Goal: Transaction & Acquisition: Purchase product/service

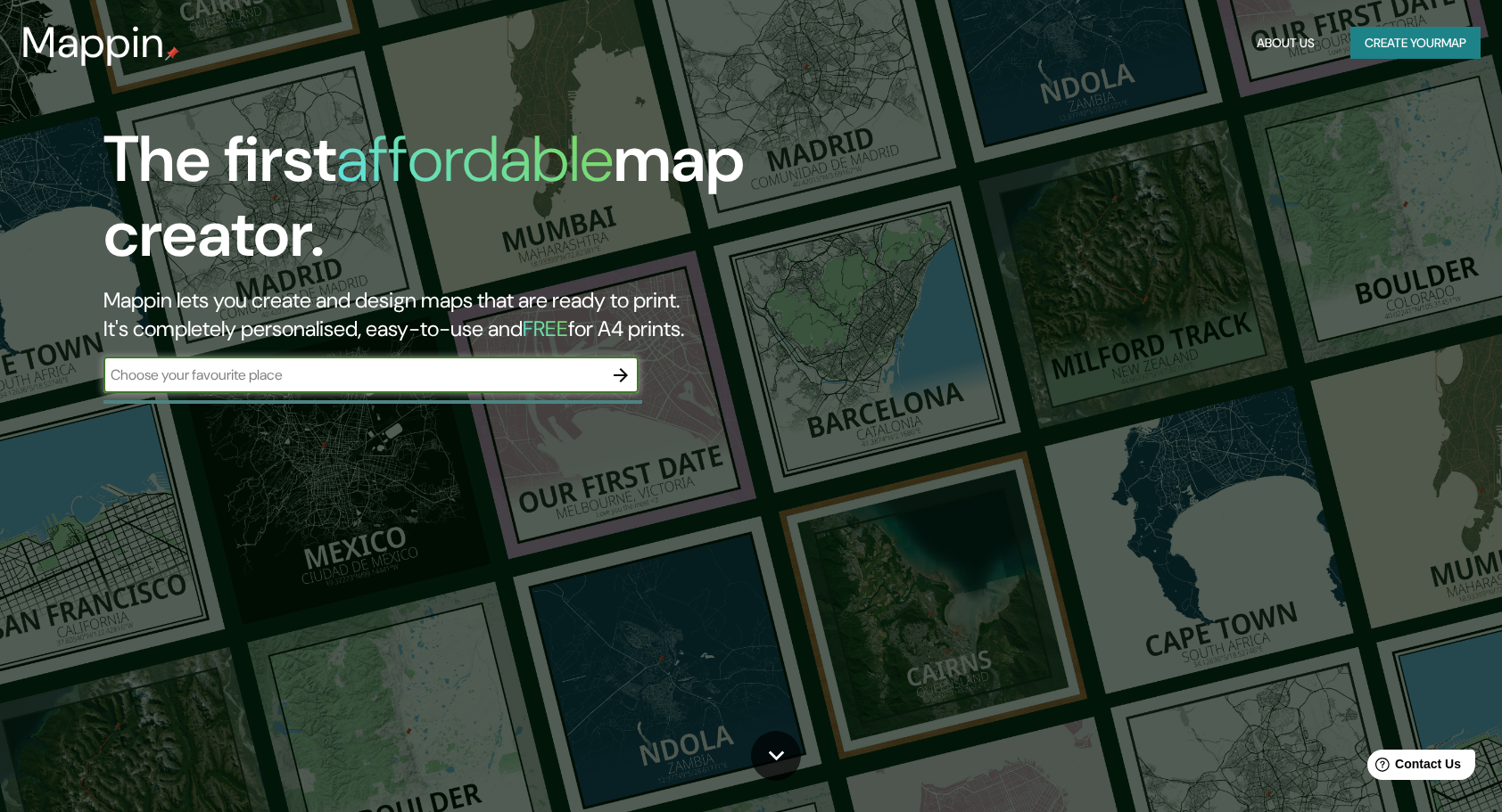
click at [353, 367] on input "text" at bounding box center [353, 375] width 499 height 21
click at [486, 373] on input "text" at bounding box center [353, 375] width 499 height 21
type input "casa [PERSON_NAME]"
click at [630, 381] on icon "button" at bounding box center [621, 376] width 22 height 22
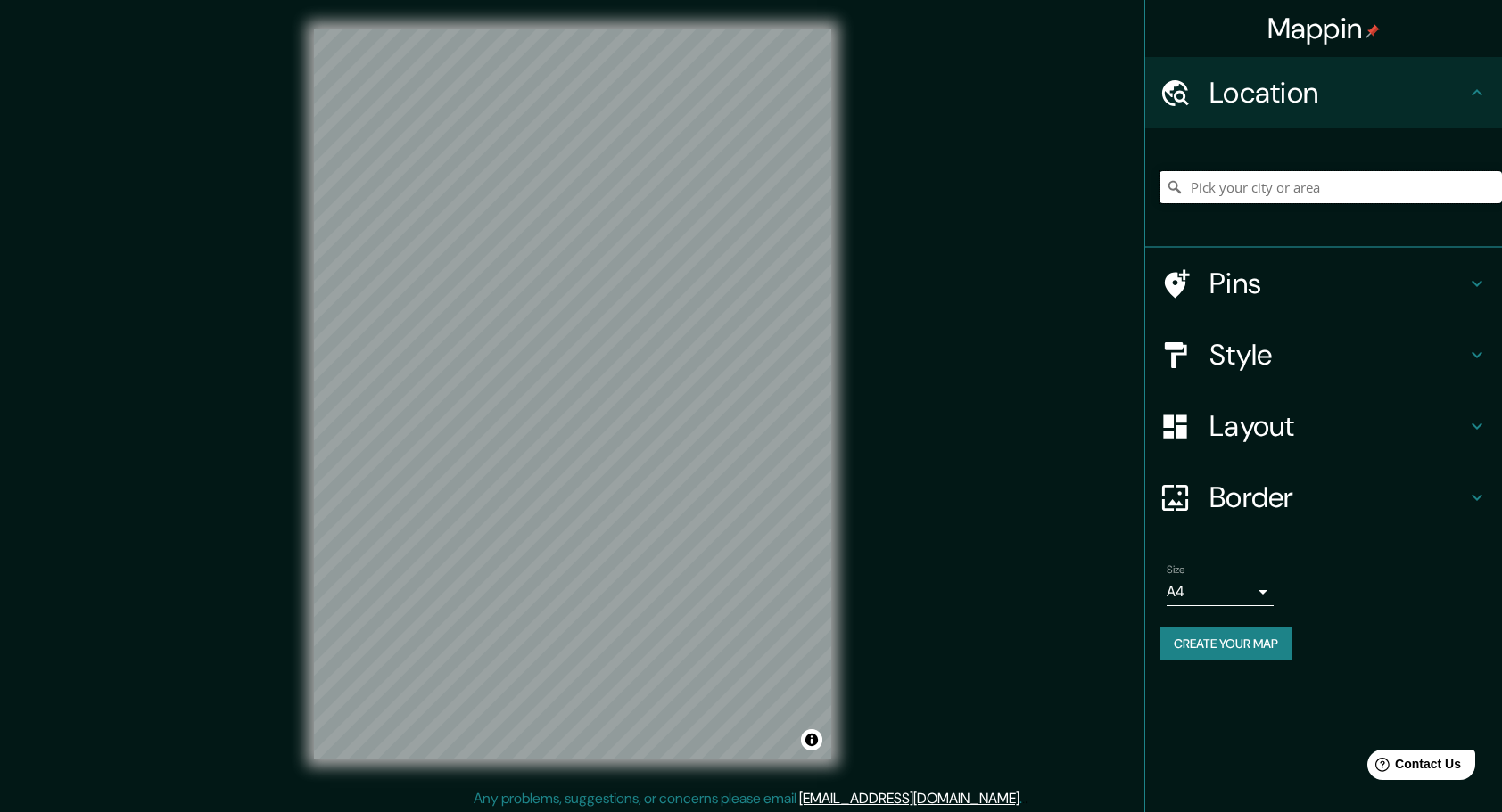
click at [1281, 189] on input "Pick your city or area" at bounding box center [1330, 187] width 342 height 33
click at [1242, 189] on input "[GEOGRAPHIC_DATA][PERSON_NAME][PERSON_NAME], [GEOGRAPHIC_DATA]" at bounding box center [1330, 187] width 342 height 33
paste input "20.507556, -100.817002"
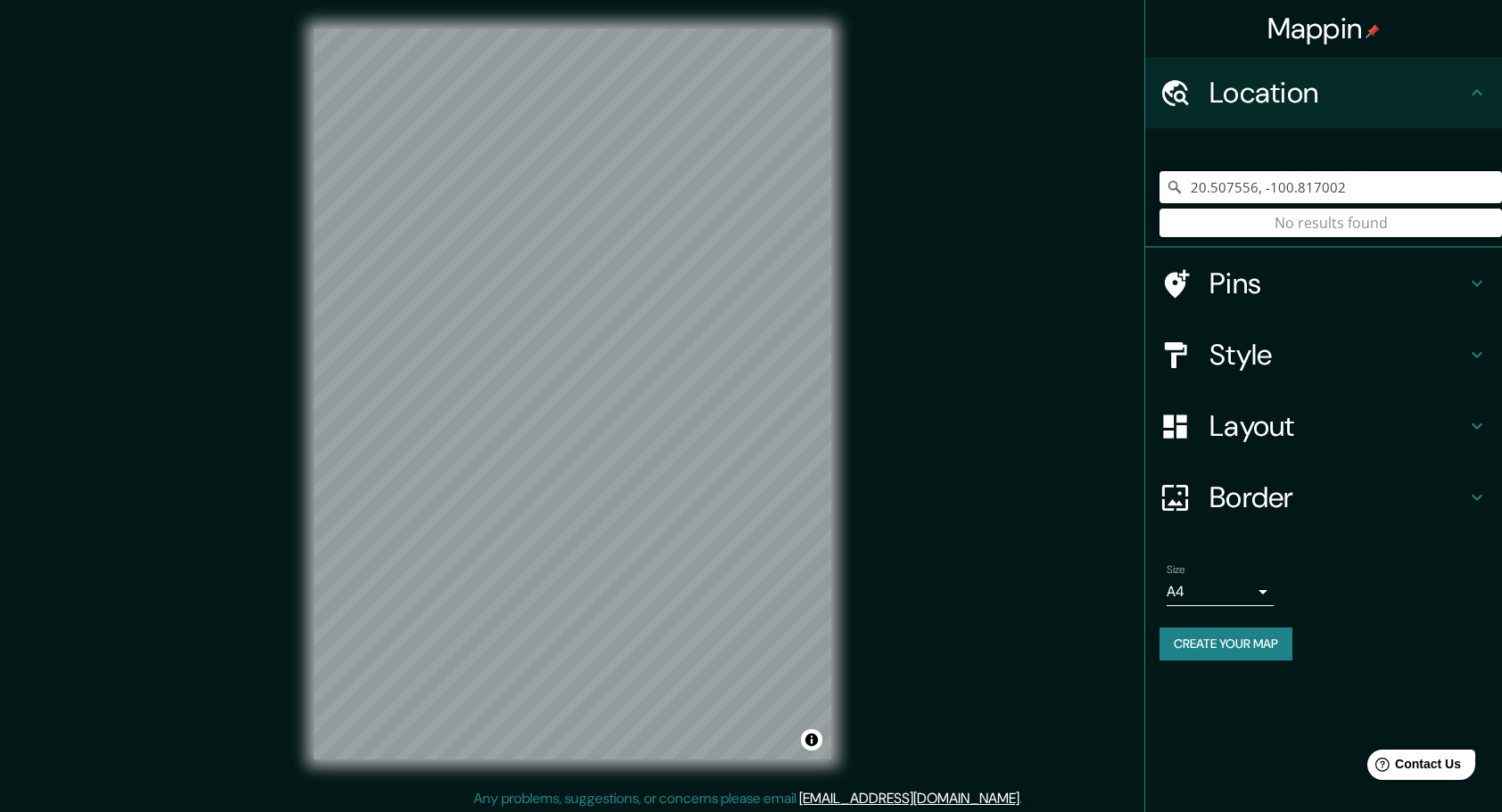
type input "20.507556, -100.817002"
click at [1360, 188] on input "20.507556, -100.817002" at bounding box center [1330, 187] width 342 height 33
click at [1366, 287] on h4 "Pins" at bounding box center [1338, 283] width 257 height 36
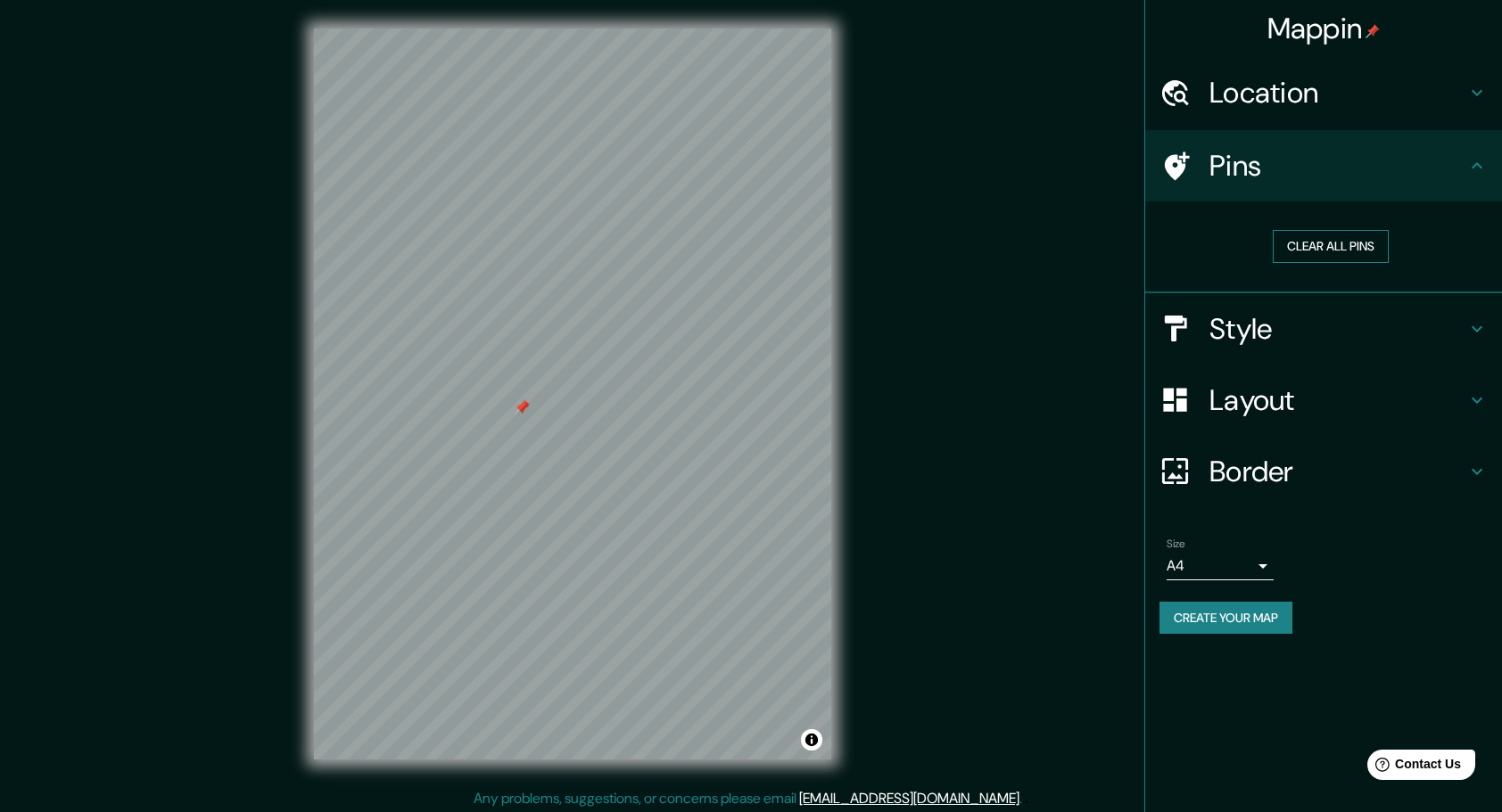
click at [1316, 252] on button "Clear all pins" at bounding box center [1330, 246] width 115 height 33
click at [1261, 336] on h4 "Style" at bounding box center [1338, 329] width 257 height 36
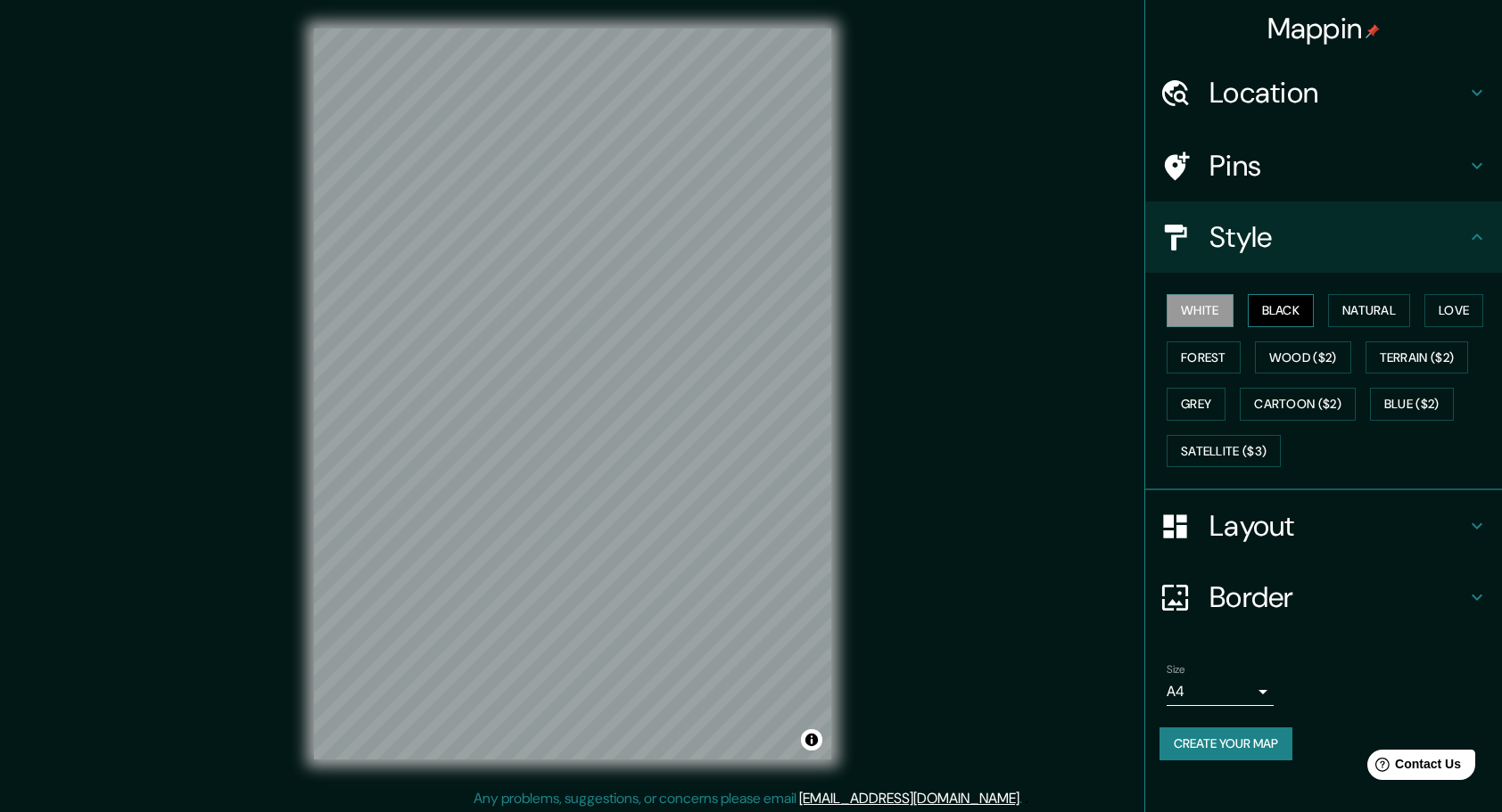
click at [1265, 315] on button "Black" at bounding box center [1281, 310] width 67 height 33
click at [1336, 314] on button "Natural" at bounding box center [1369, 310] width 82 height 33
click at [1448, 311] on button "Love" at bounding box center [1454, 310] width 59 height 33
click at [1206, 353] on button "Forest" at bounding box center [1203, 357] width 74 height 33
click at [1277, 354] on button "Wood ($2)" at bounding box center [1304, 357] width 97 height 33
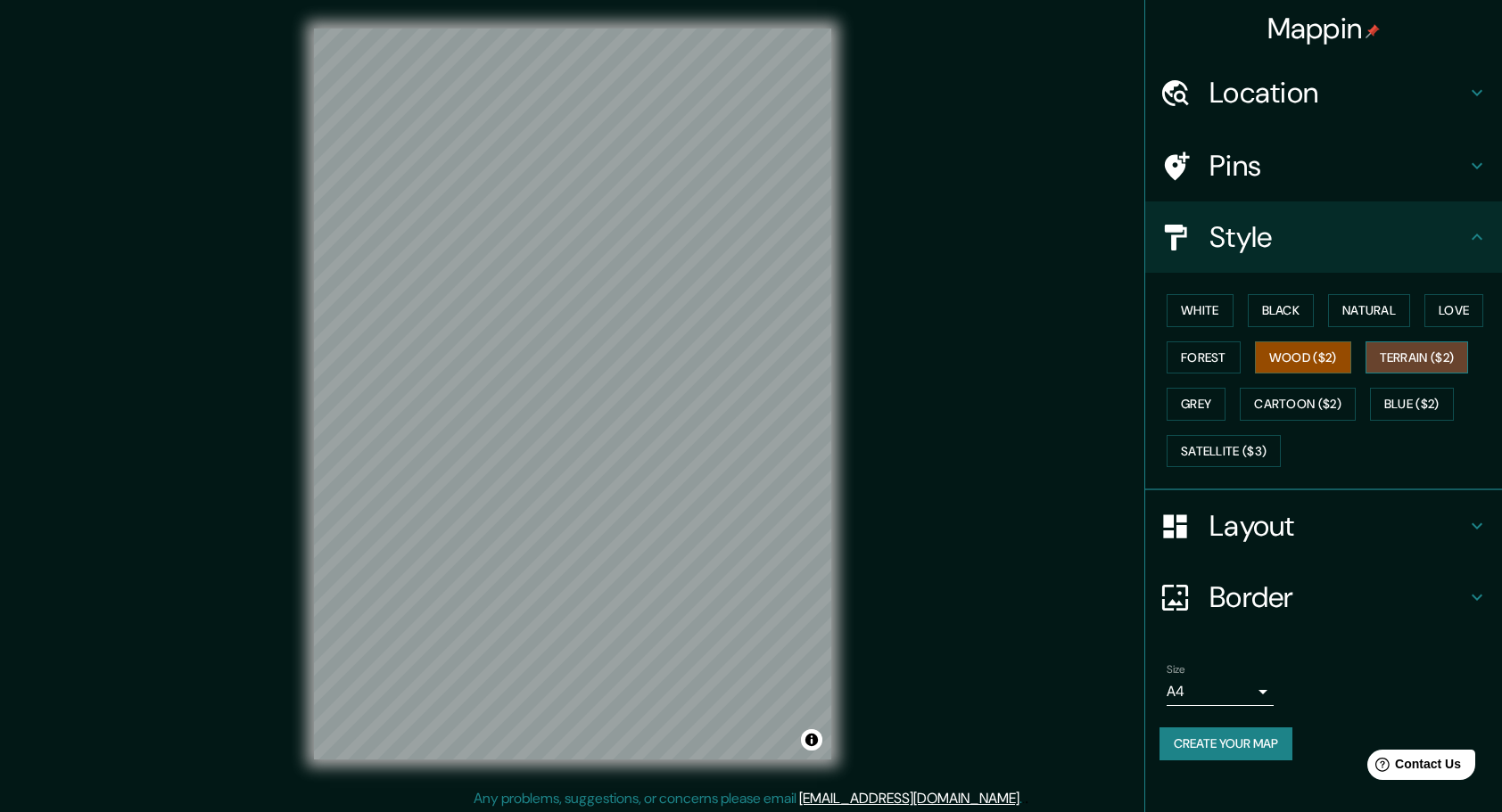
click at [1386, 351] on button "Terrain ($2)" at bounding box center [1417, 357] width 104 height 33
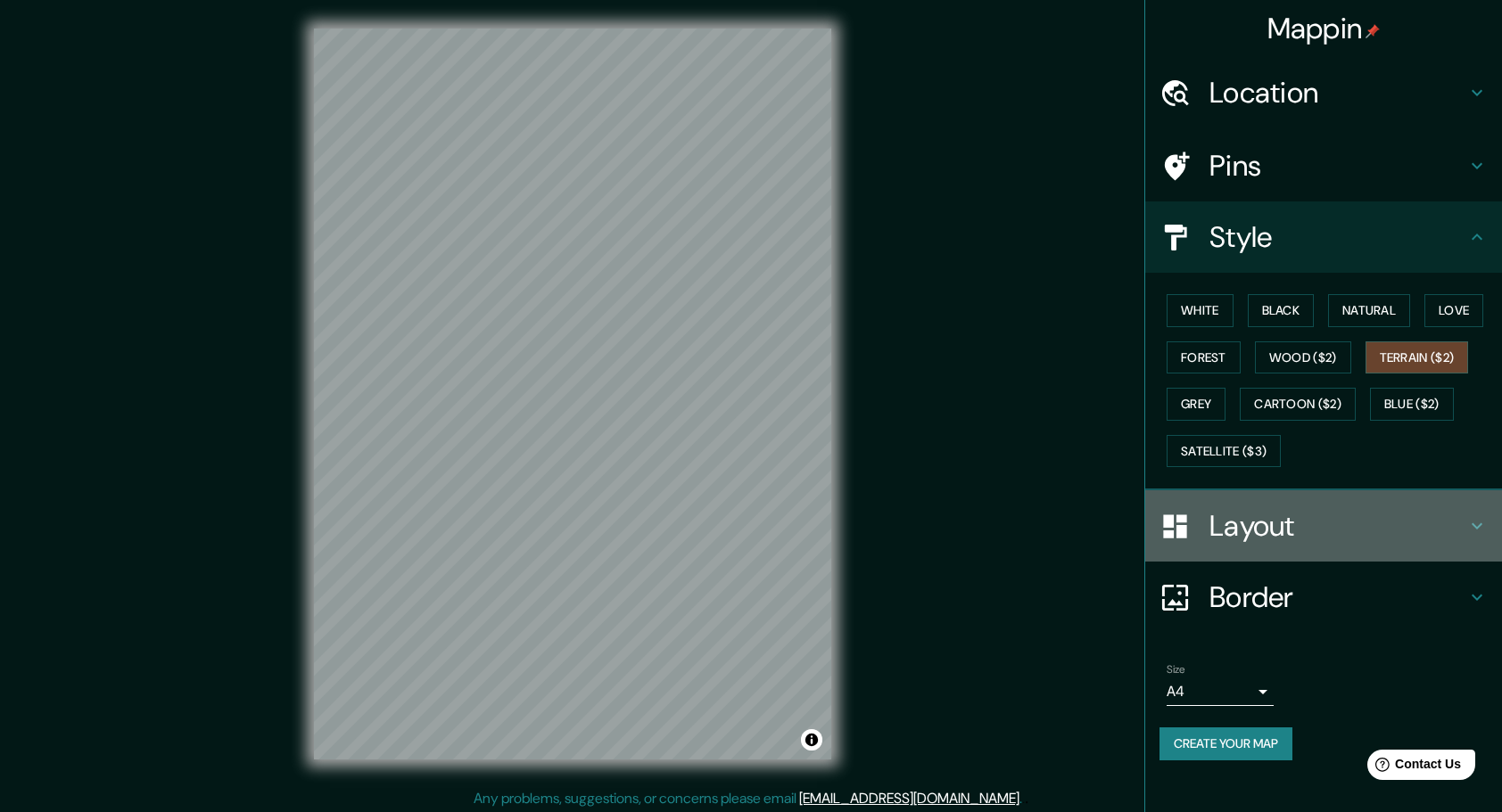
click at [1378, 524] on h4 "Layout" at bounding box center [1338, 526] width 257 height 36
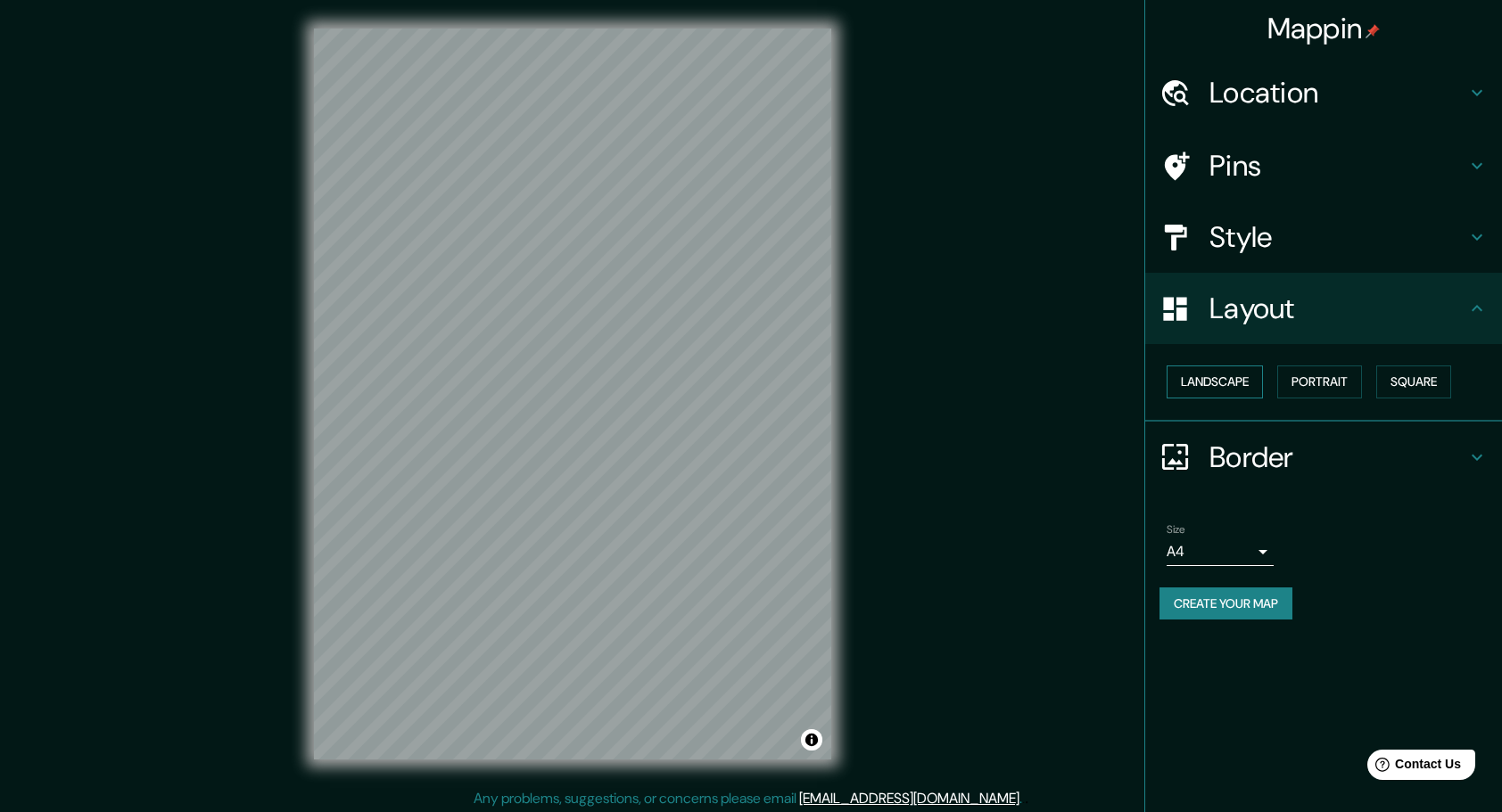
click at [1243, 378] on button "Landscape" at bounding box center [1215, 382] width 97 height 33
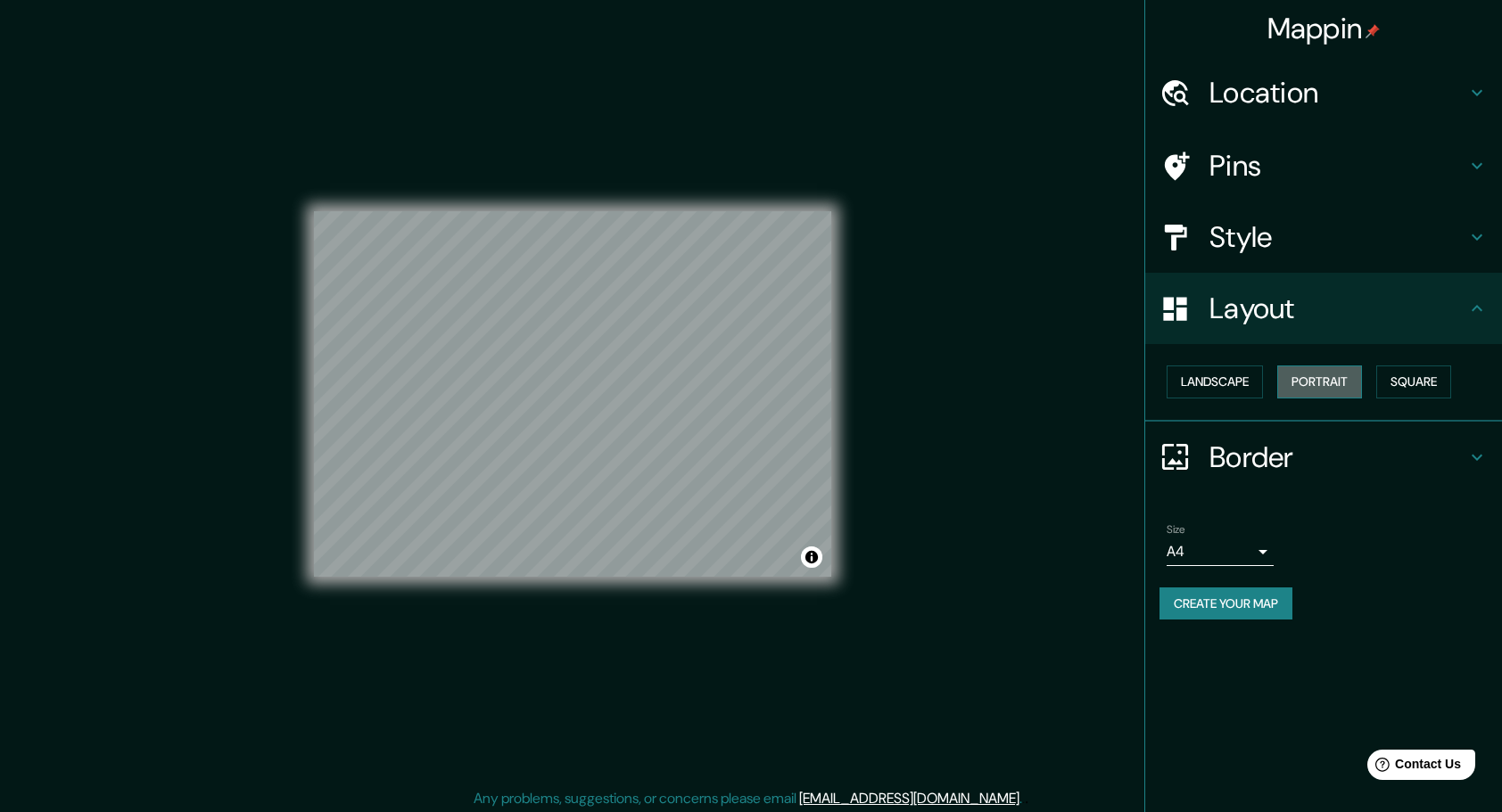
click at [1292, 380] on button "Portrait" at bounding box center [1319, 382] width 85 height 33
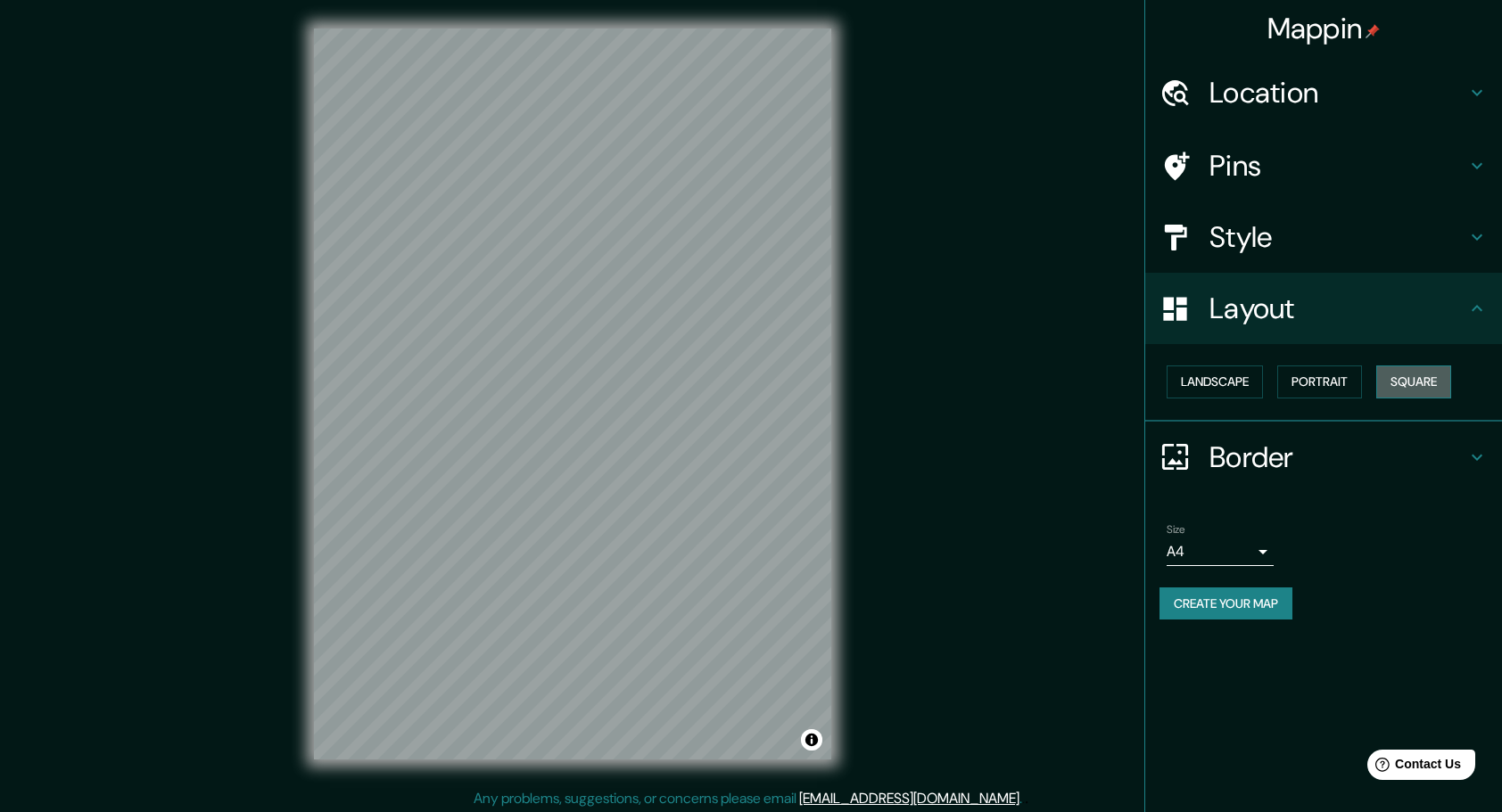
click at [1413, 388] on button "Square" at bounding box center [1414, 382] width 75 height 33
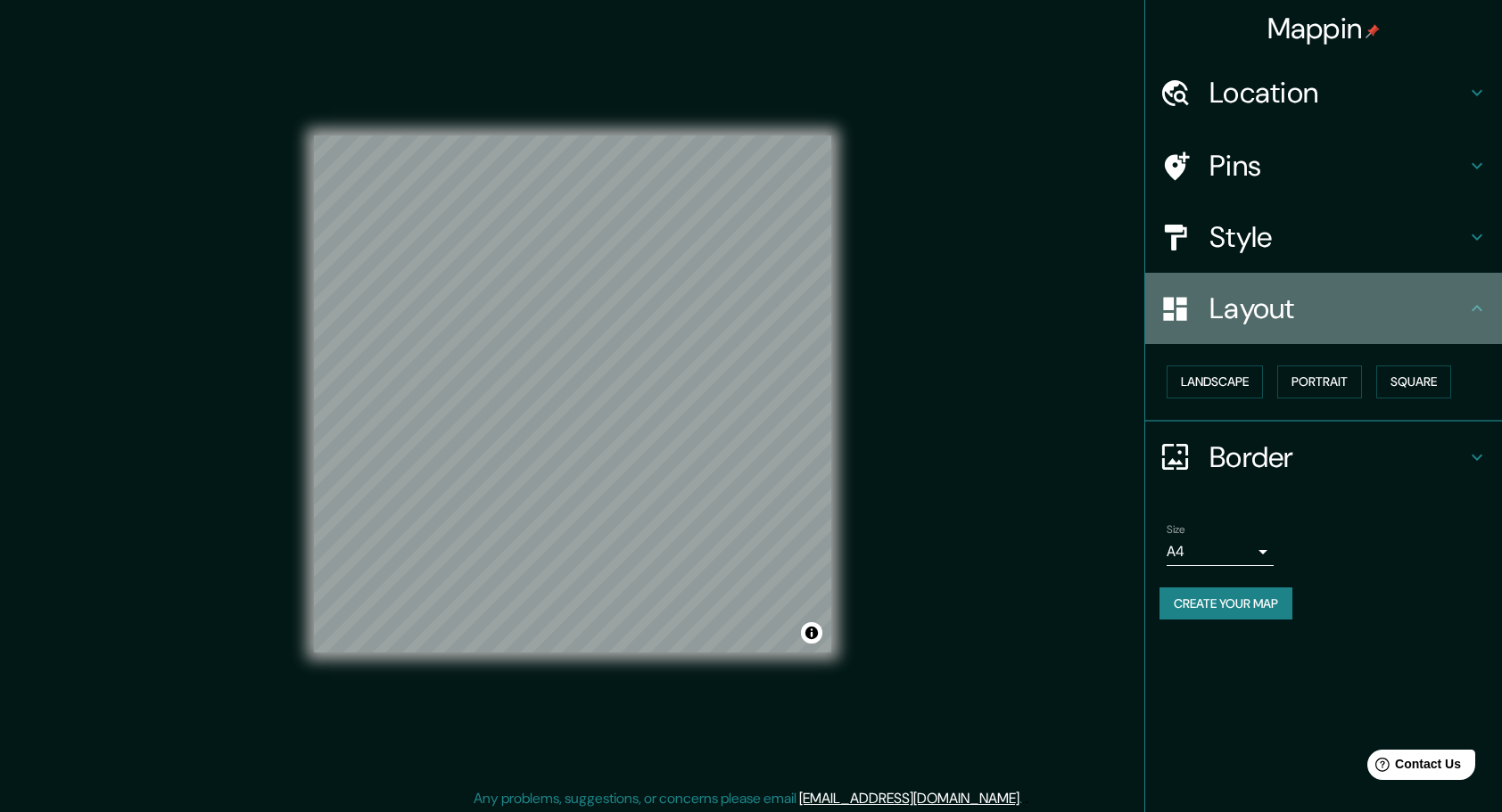
click at [1480, 317] on icon at bounding box center [1477, 309] width 22 height 22
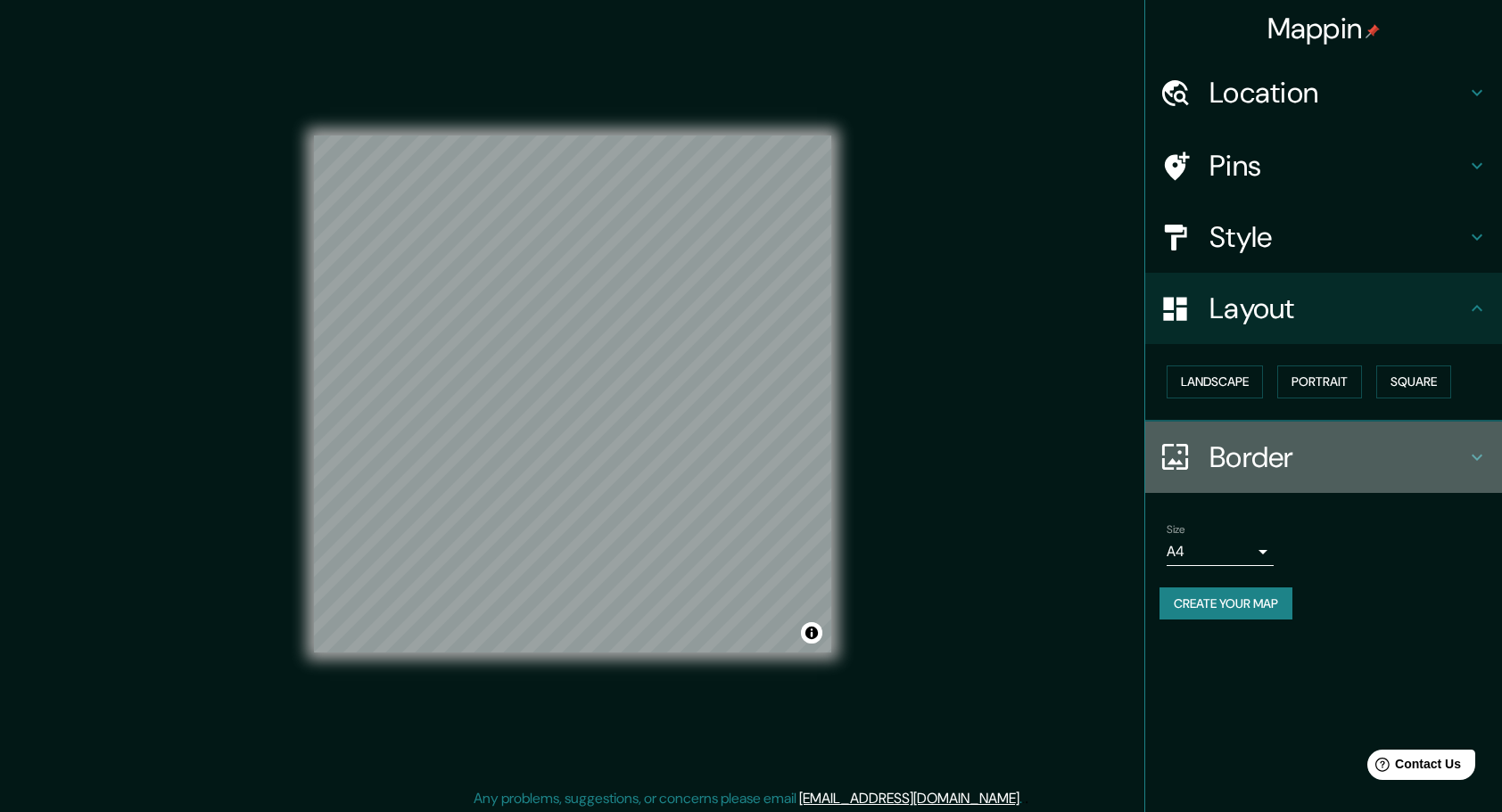
click at [1445, 459] on h4 "Border" at bounding box center [1338, 458] width 257 height 36
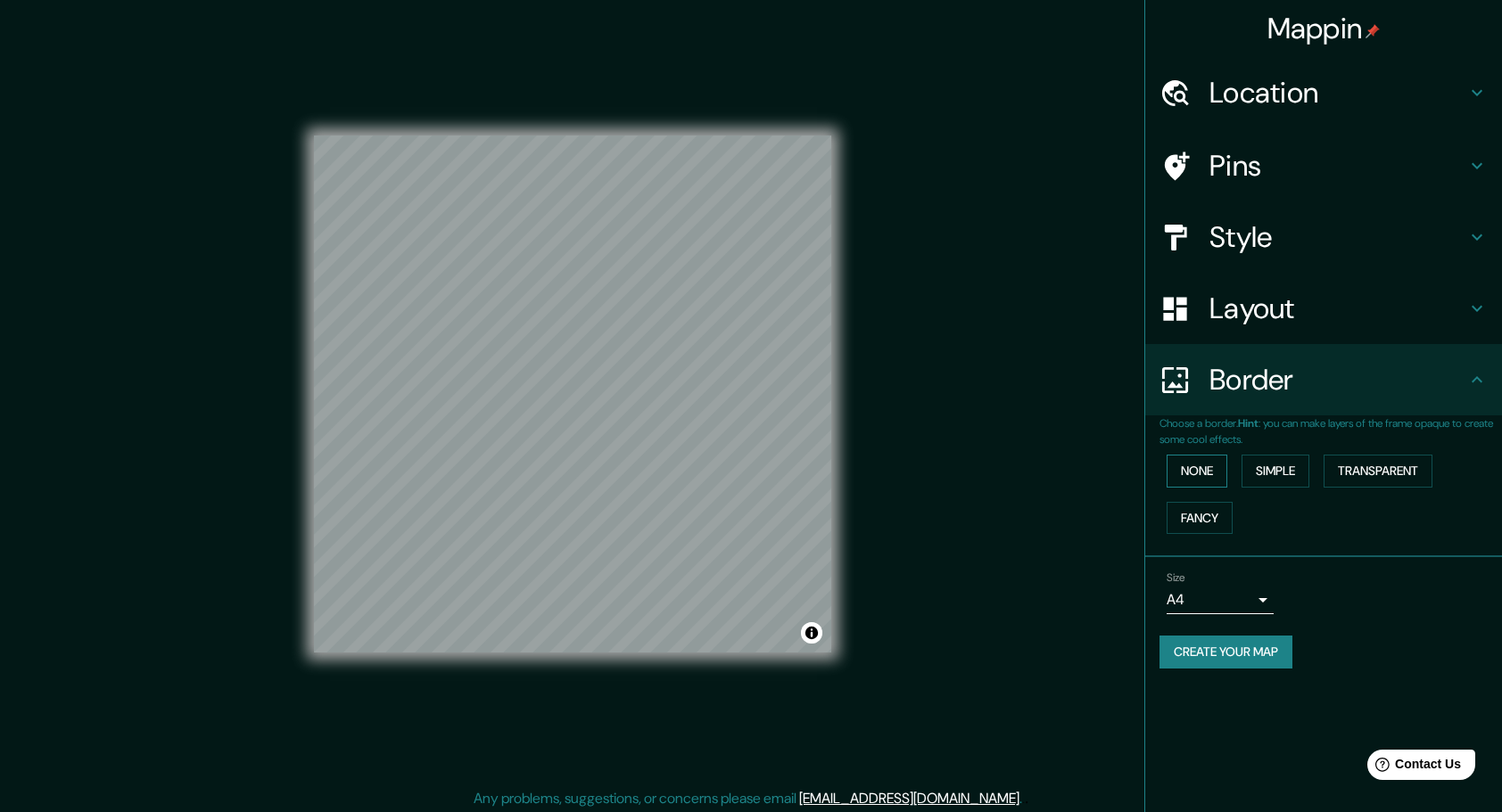
click at [1199, 468] on button "None" at bounding box center [1196, 471] width 60 height 33
click at [1387, 393] on h4 "Border" at bounding box center [1338, 380] width 257 height 36
click at [1257, 592] on body "Mappin Location [GEOGRAPHIC_DATA] No results found Pins Style Layout Border Cho…" at bounding box center [751, 406] width 1502 height 812
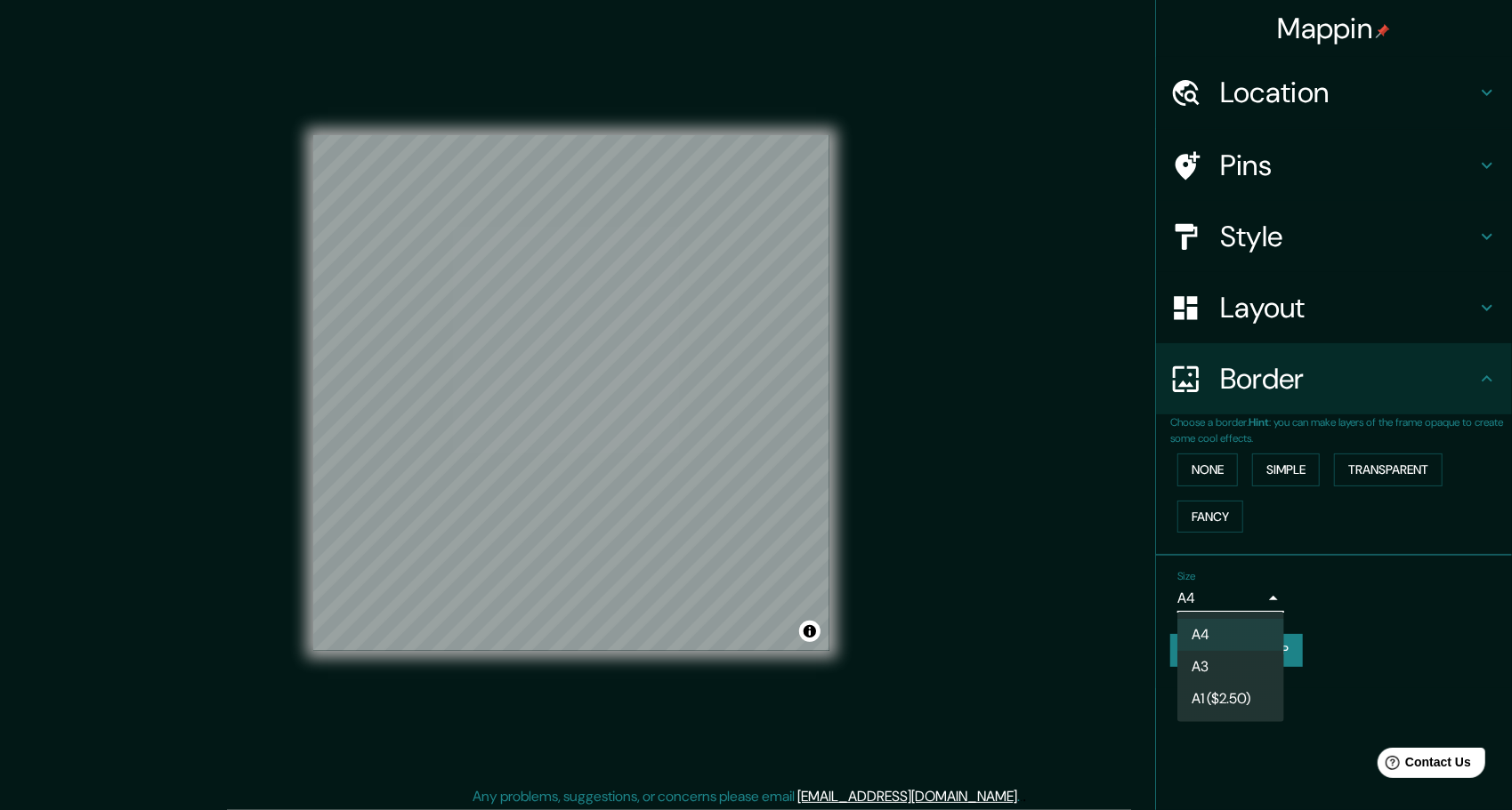
click at [1260, 594] on div at bounding box center [756, 405] width 1512 height 810
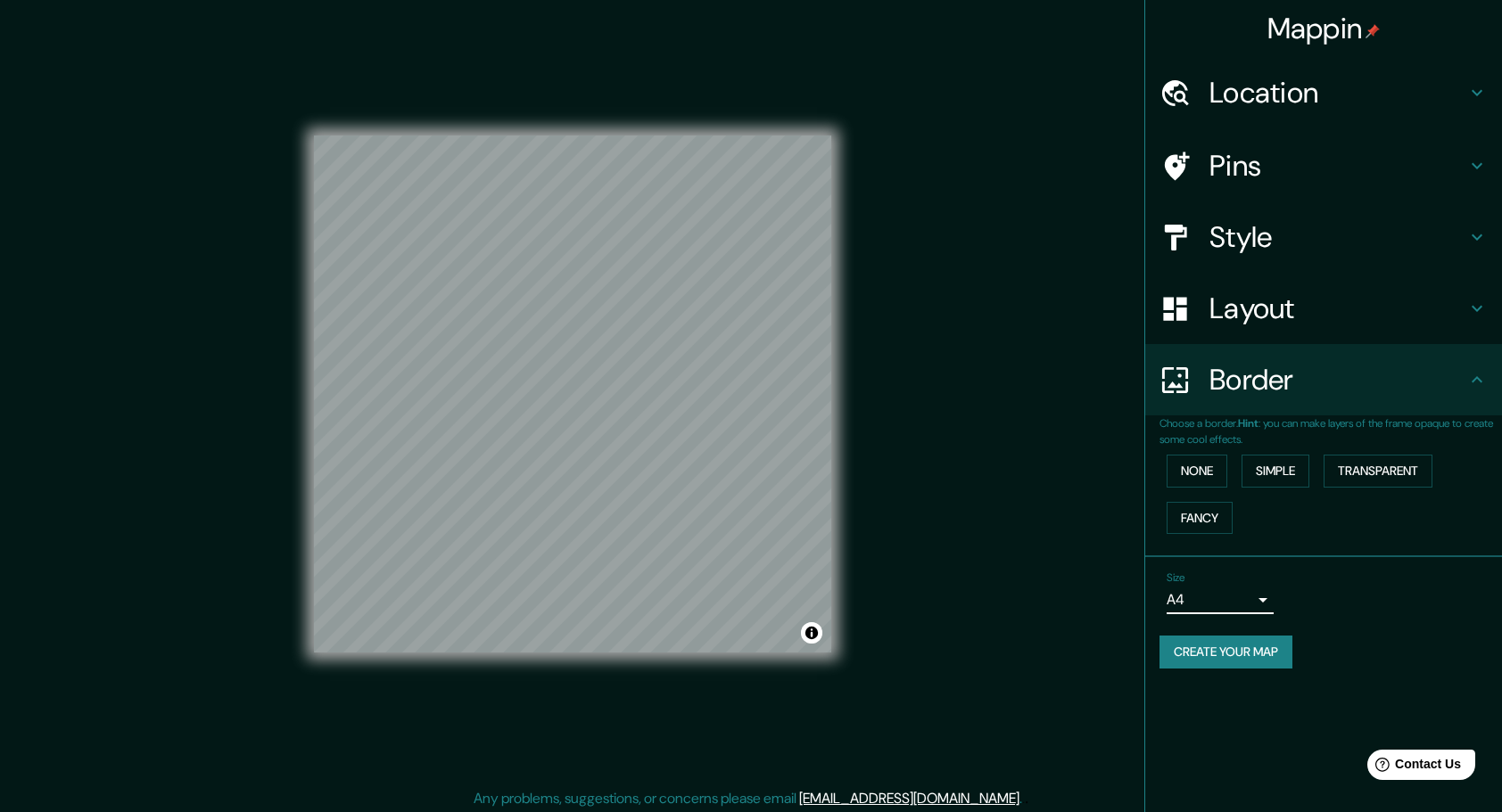
click at [1269, 320] on h4 "Layout" at bounding box center [1338, 309] width 257 height 36
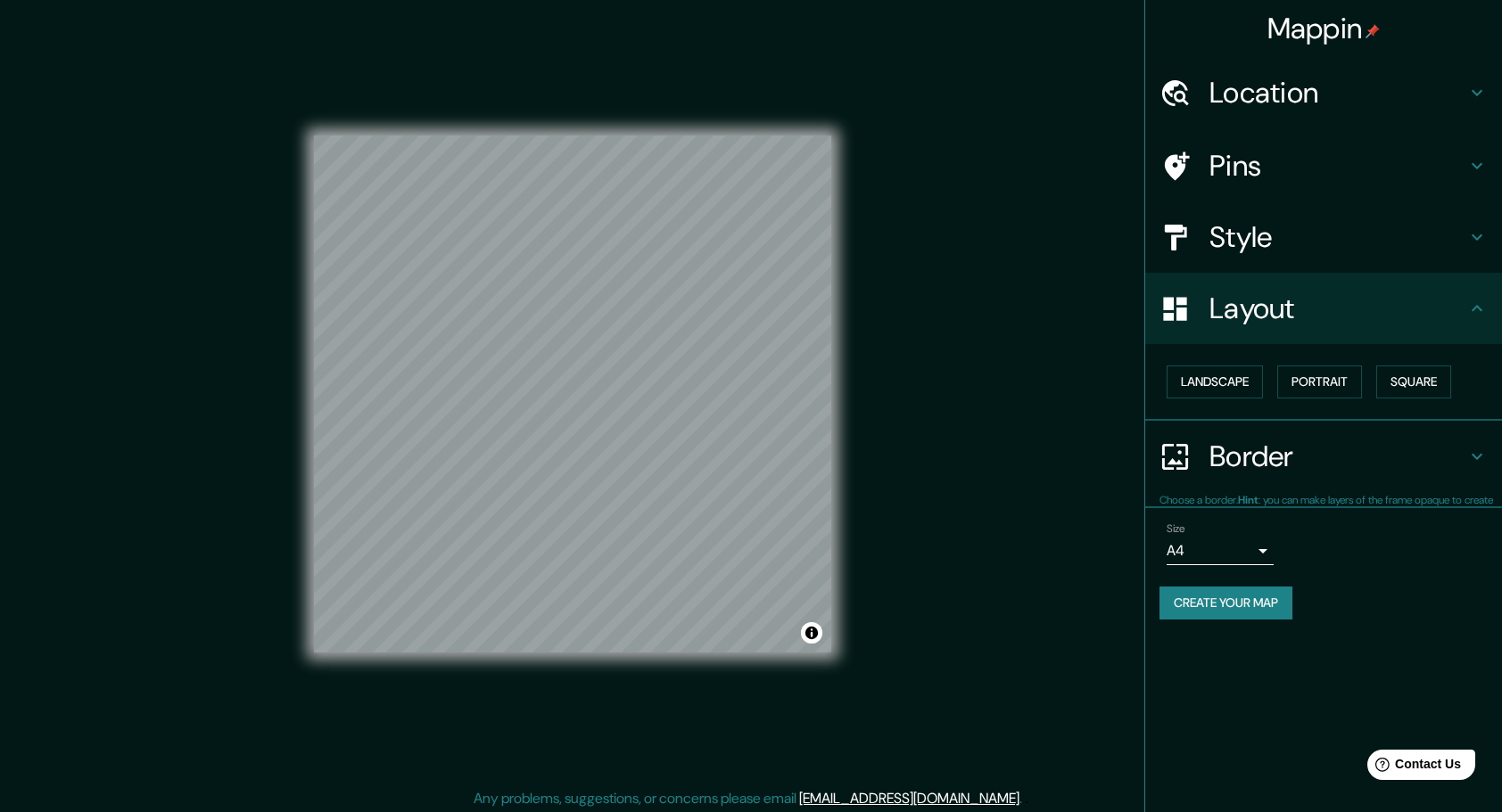
click at [1284, 231] on h4 "Style" at bounding box center [1338, 237] width 257 height 36
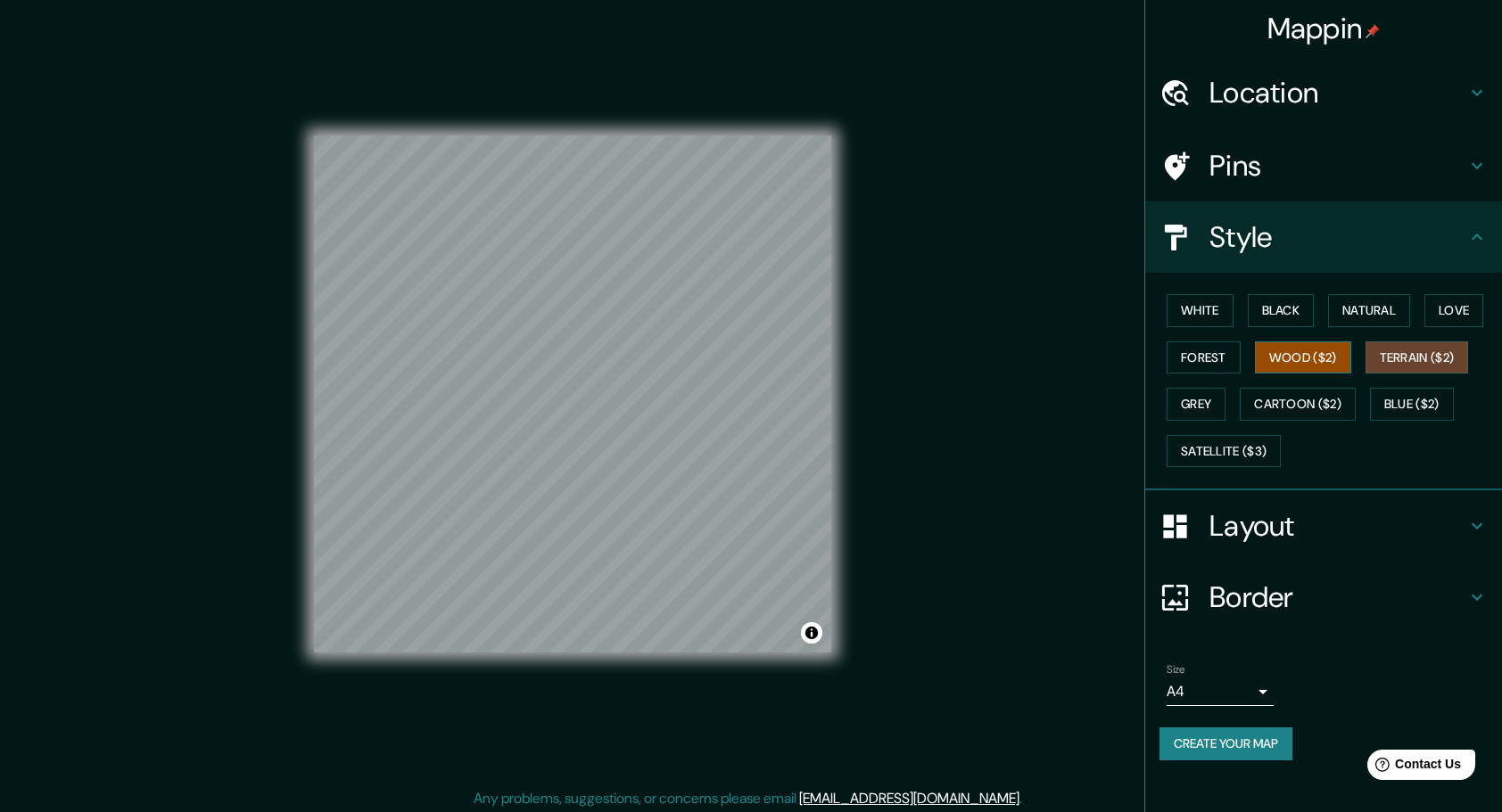
click at [1290, 349] on button "Wood ($2)" at bounding box center [1304, 357] width 97 height 33
click at [1412, 358] on button "Terrain ($2)" at bounding box center [1417, 357] width 104 height 33
drag, startPoint x: 1398, startPoint y: 396, endPoint x: 1376, endPoint y: 402, distance: 22.8
click at [1398, 398] on button "Blue ($2)" at bounding box center [1411, 404] width 84 height 33
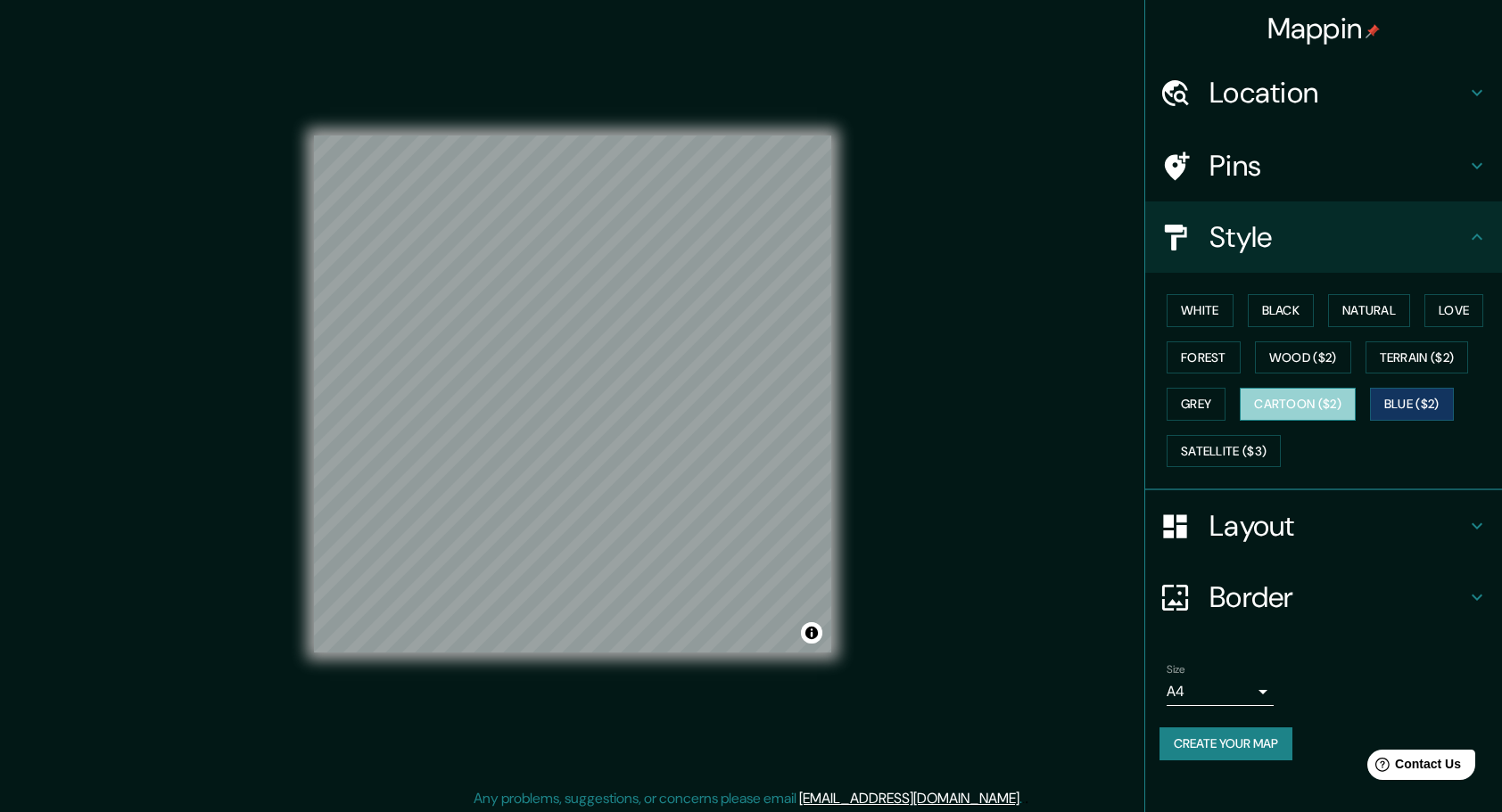
click at [1322, 404] on button "Cartoon ($2)" at bounding box center [1297, 404] width 115 height 33
click at [1205, 399] on button "Grey" at bounding box center [1196, 404] width 59 height 33
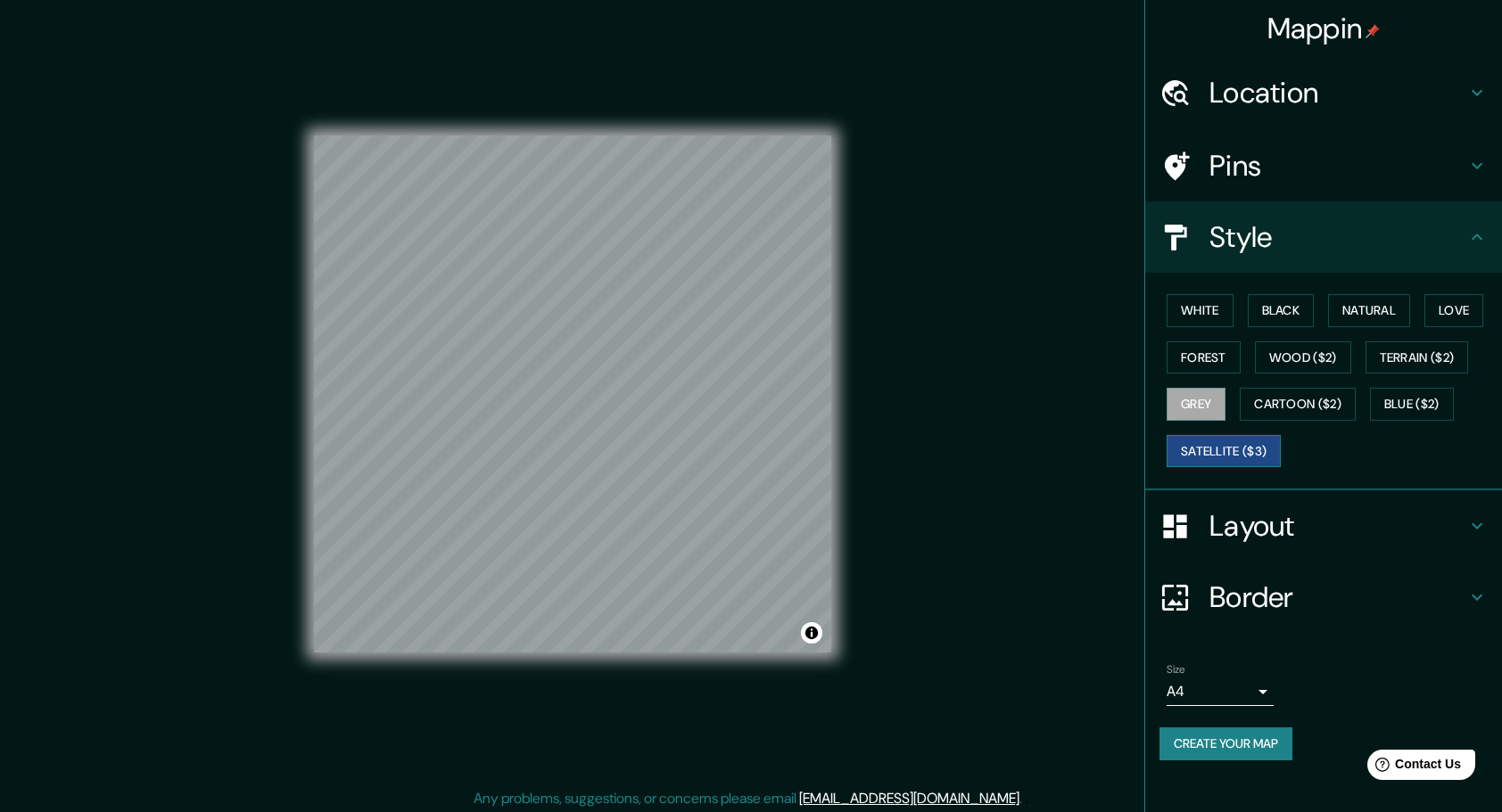
click at [1267, 464] on button "Satellite ($3)" at bounding box center [1224, 451] width 114 height 33
click at [1220, 411] on button "Grey" at bounding box center [1196, 404] width 59 height 33
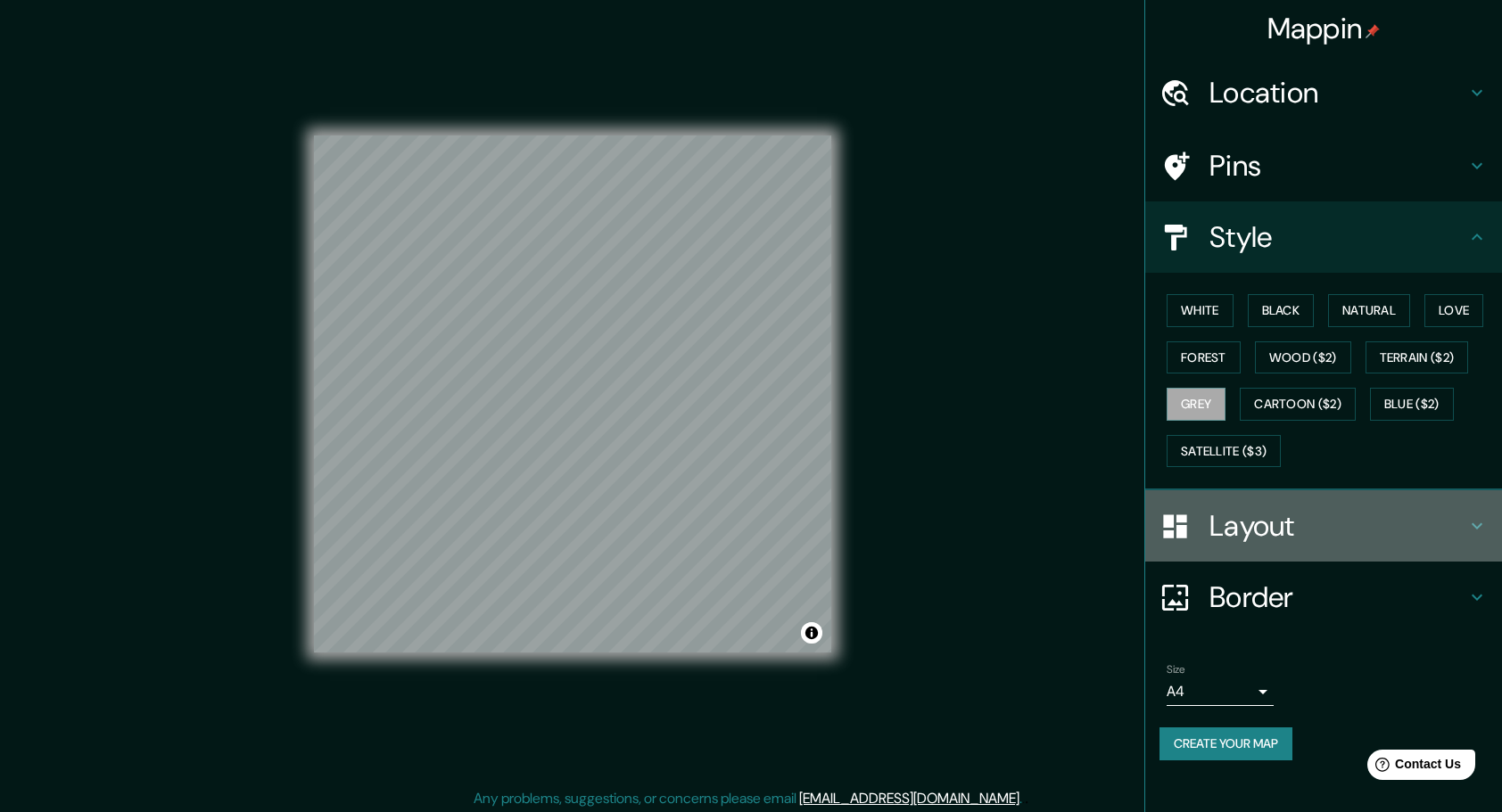
click at [1275, 532] on h4 "Layout" at bounding box center [1338, 526] width 257 height 36
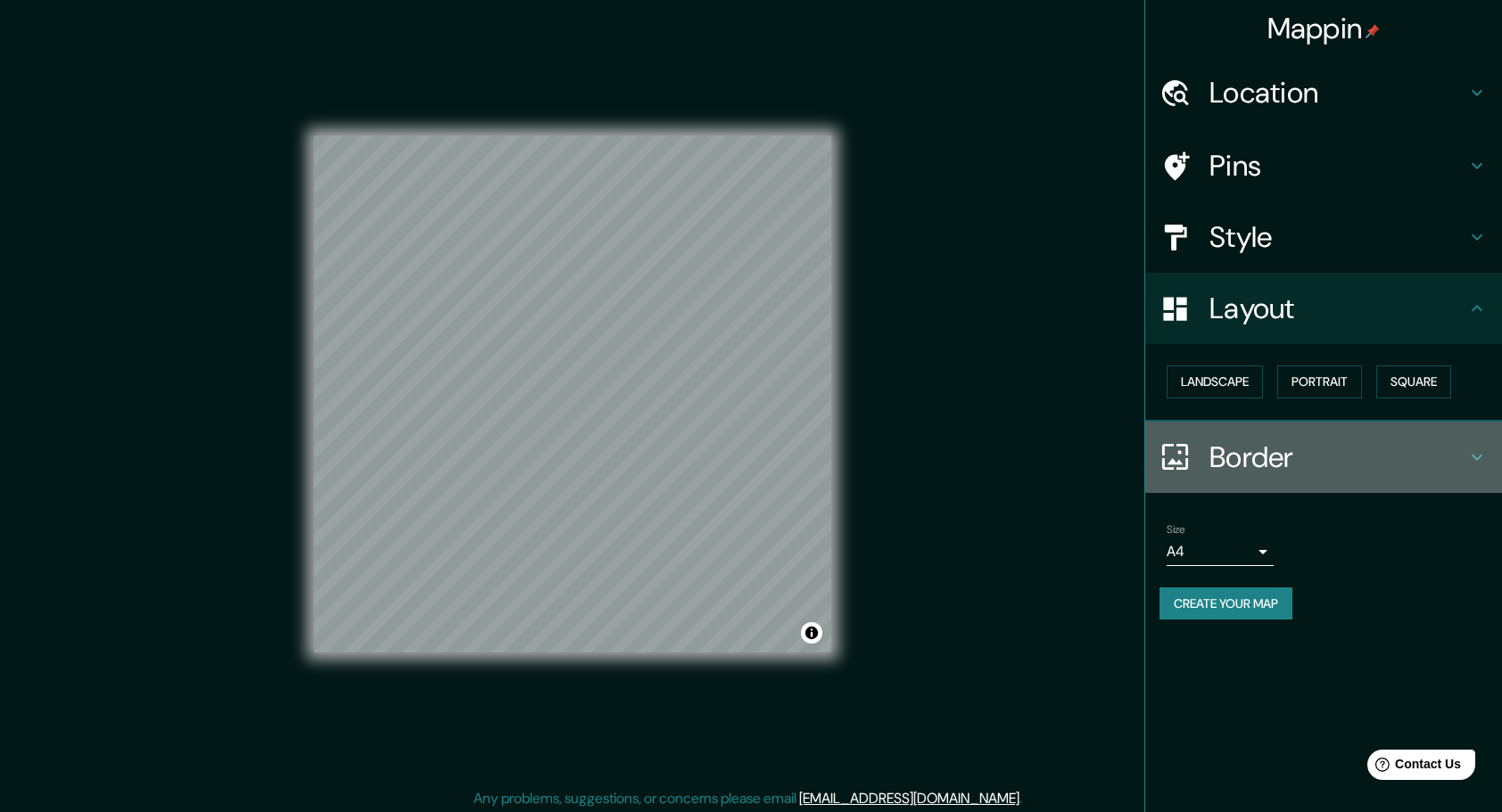
click at [1394, 450] on h4 "Border" at bounding box center [1338, 458] width 257 height 36
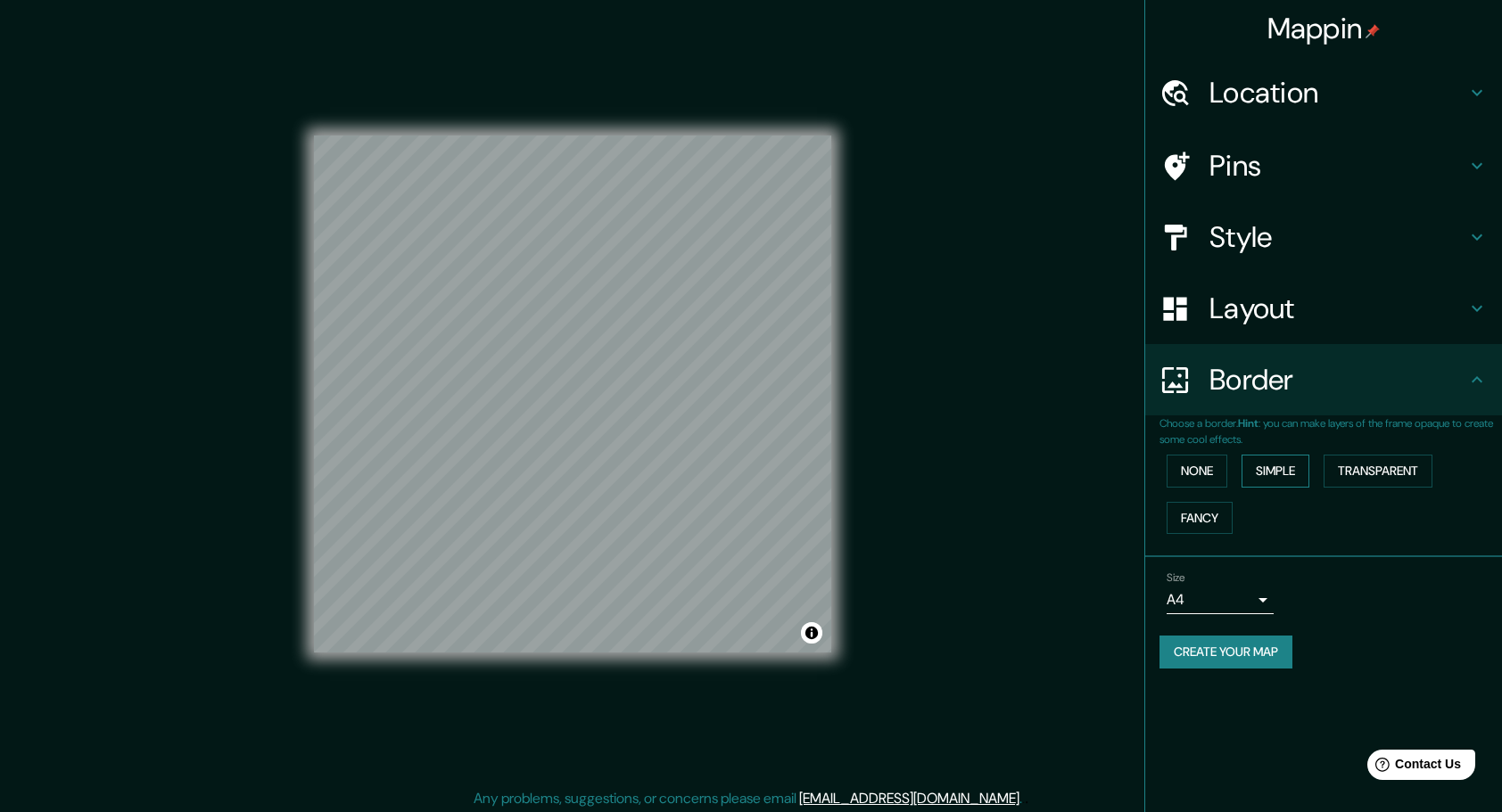
click at [1290, 469] on button "Simple" at bounding box center [1275, 471] width 68 height 33
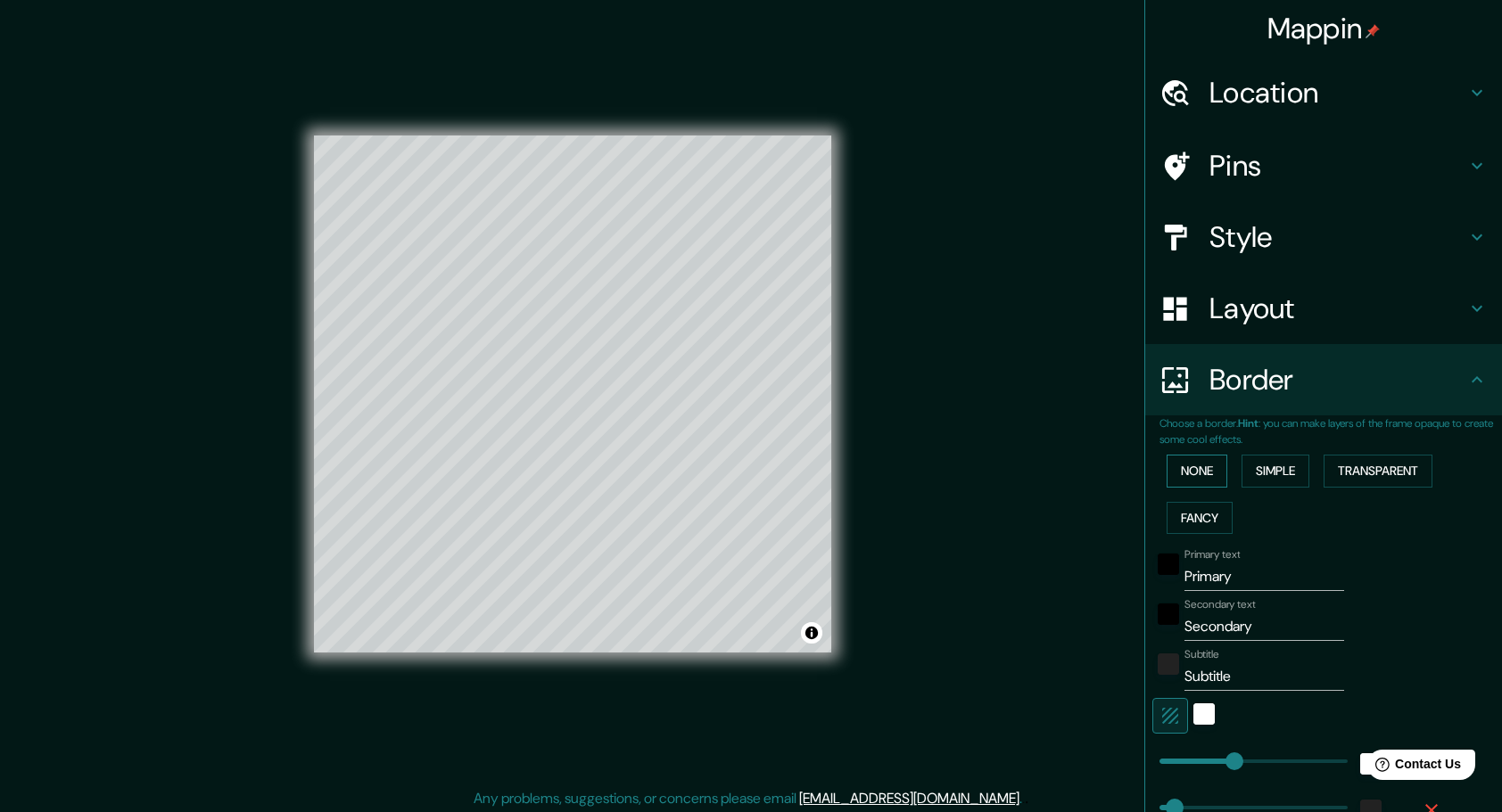
click at [1192, 478] on button "None" at bounding box center [1196, 471] width 60 height 33
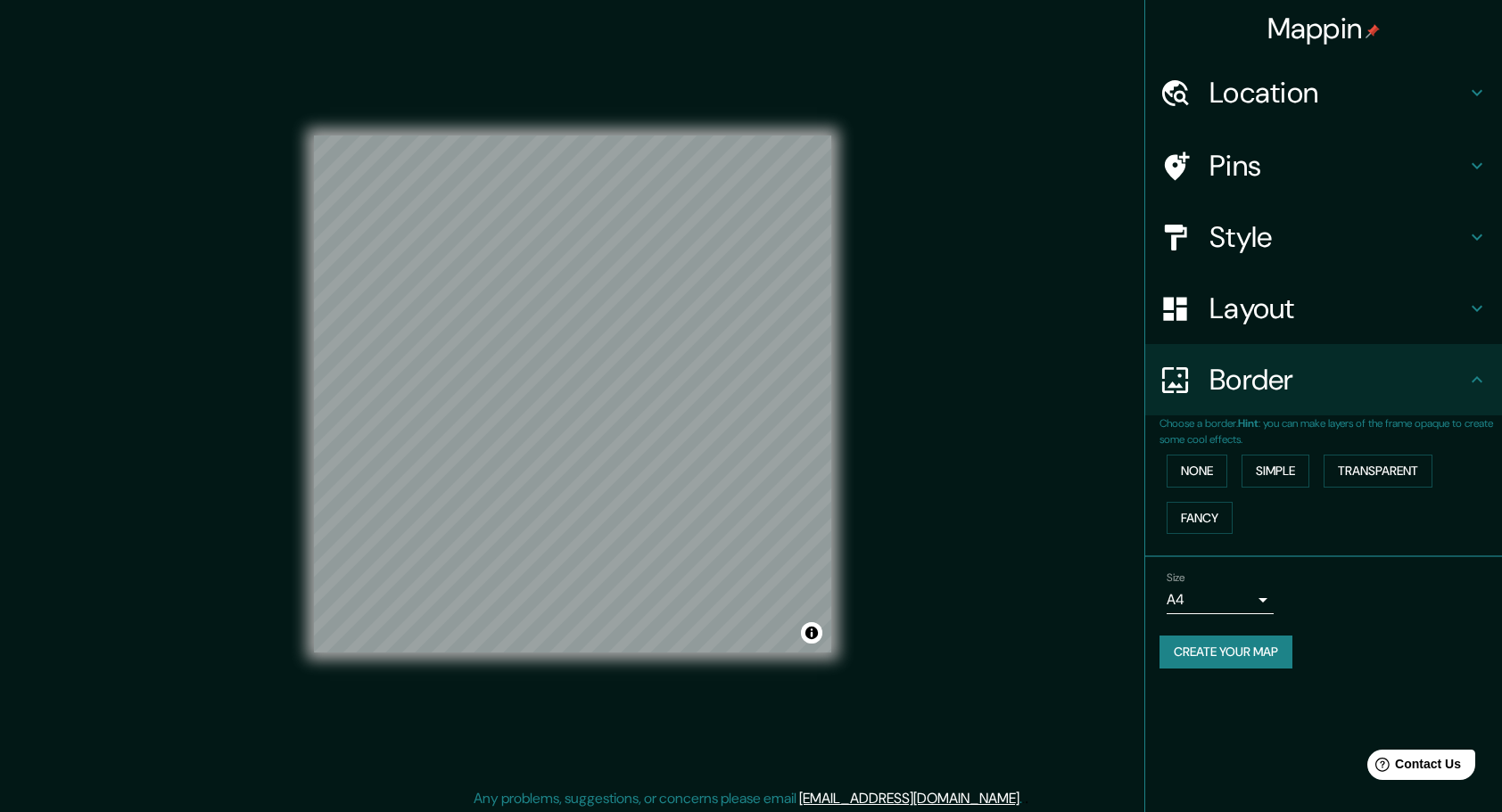
click at [1393, 313] on h4 "Layout" at bounding box center [1338, 309] width 257 height 36
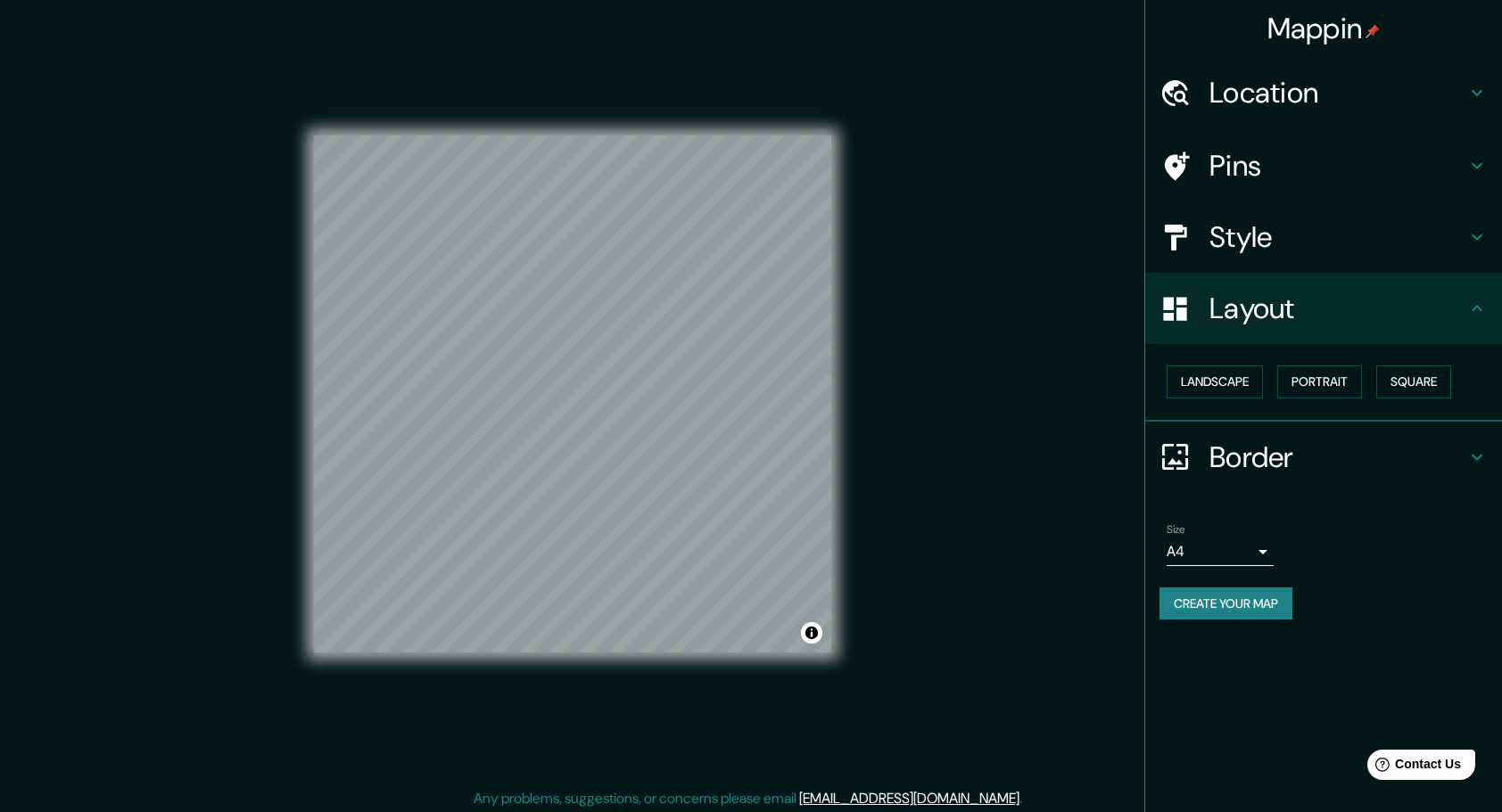
click at [1299, 249] on h4 "Style" at bounding box center [1338, 237] width 257 height 36
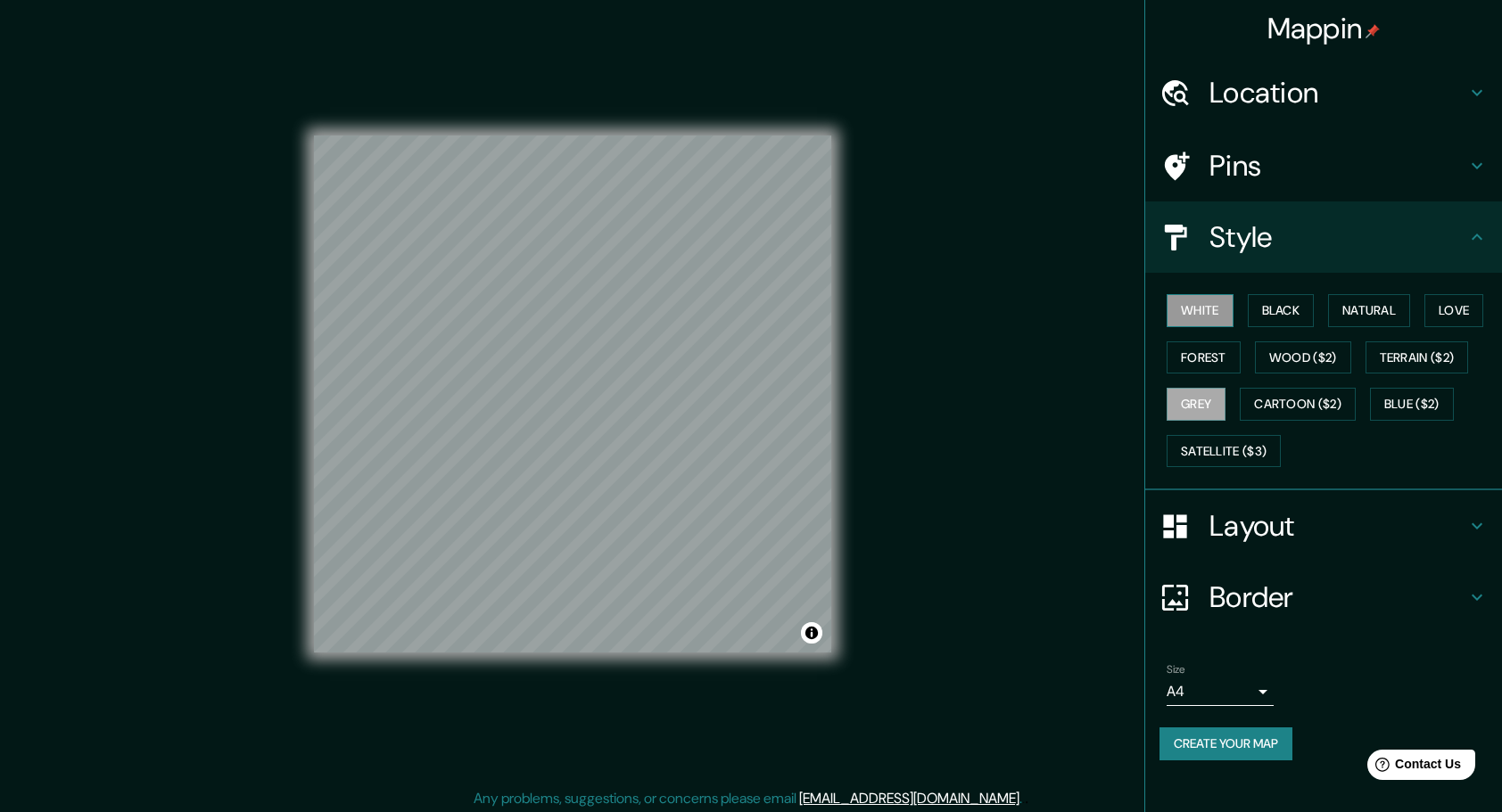
click at [1212, 302] on button "White" at bounding box center [1200, 310] width 67 height 33
click at [1198, 410] on button "Grey" at bounding box center [1196, 404] width 59 height 33
